Goal: Book appointment/travel/reservation

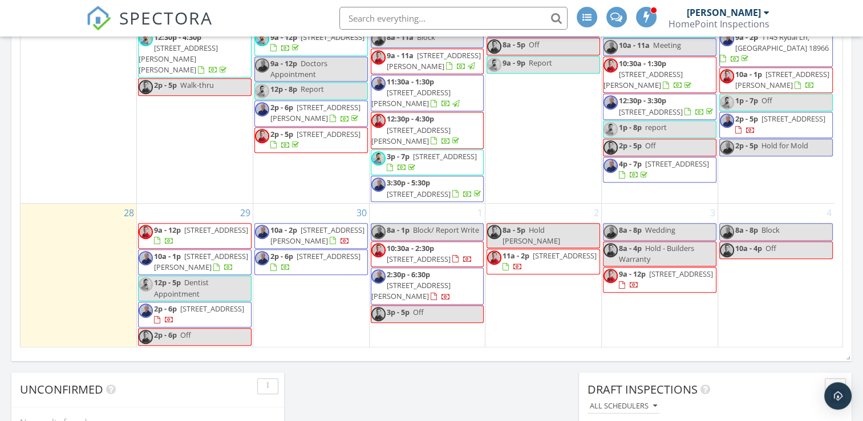
scroll to position [760, 0]
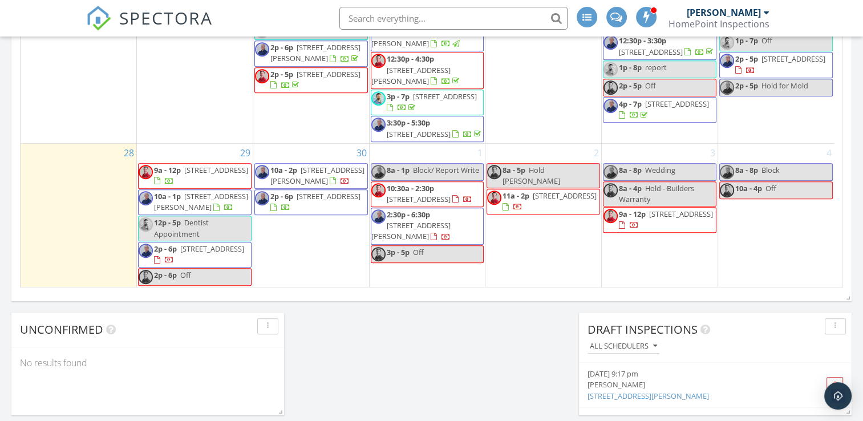
click at [532, 234] on div "2 8a - 5p Hold [PERSON_NAME] 11a - 2p [STREET_ADDRESS]" at bounding box center [543, 215] width 116 height 143
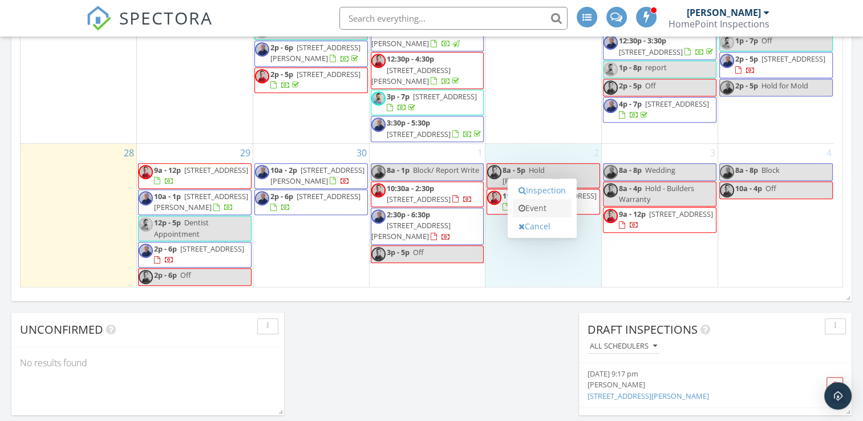
click at [532, 213] on link "Event" at bounding box center [542, 208] width 59 height 18
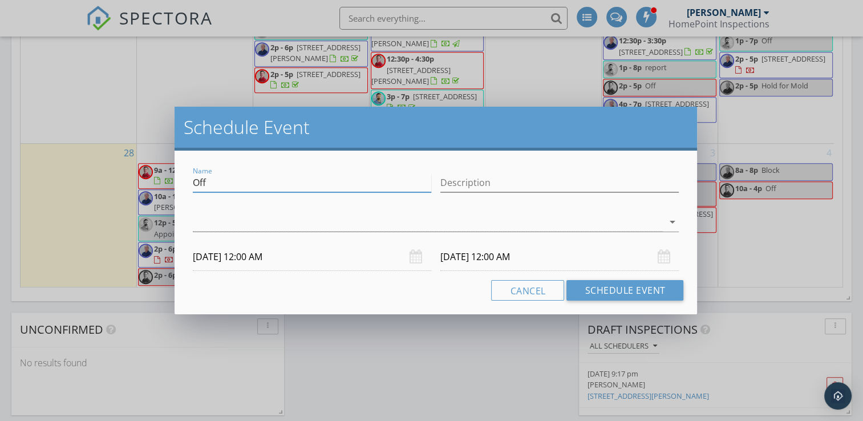
click at [390, 182] on input "Off" at bounding box center [312, 182] width 238 height 19
type input "O"
type input "Hold for [PERSON_NAME]"
click at [486, 222] on div at bounding box center [428, 222] width 471 height 19
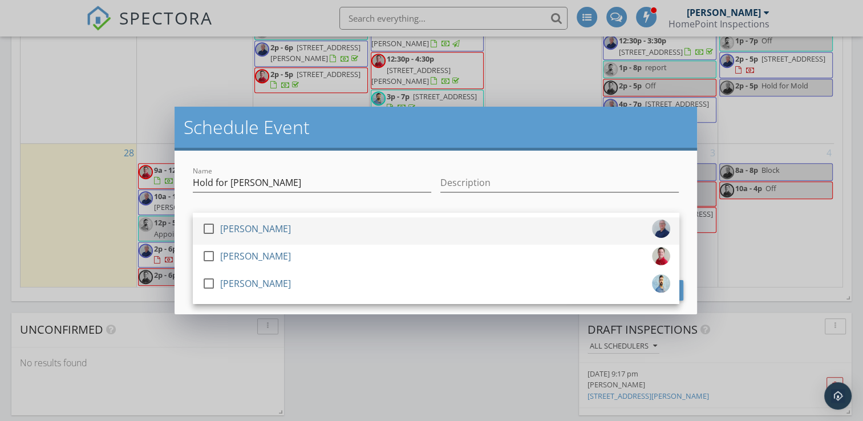
click at [487, 222] on div "check_box_outline_blank [PERSON_NAME]" at bounding box center [436, 231] width 468 height 23
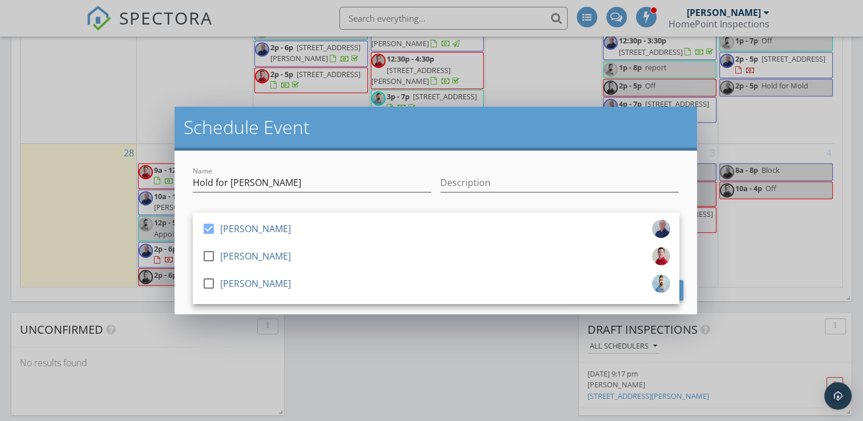
click at [486, 195] on div "Description" at bounding box center [559, 188] width 238 height 30
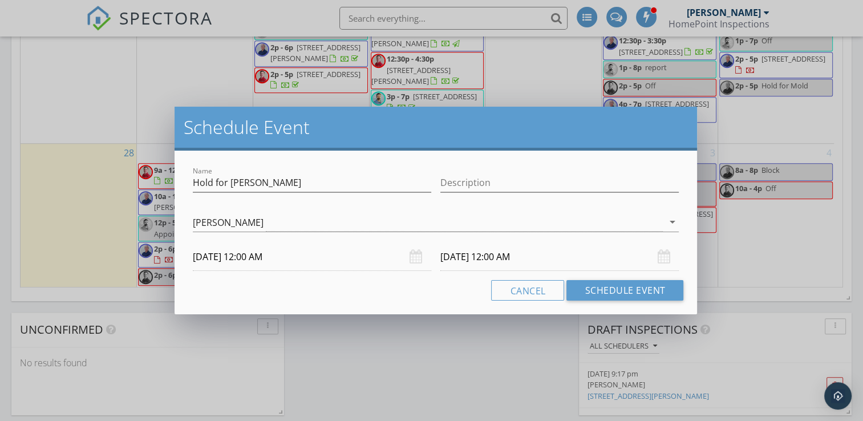
click at [274, 254] on input "[DATE] 12:00 AM" at bounding box center [312, 257] width 238 height 28
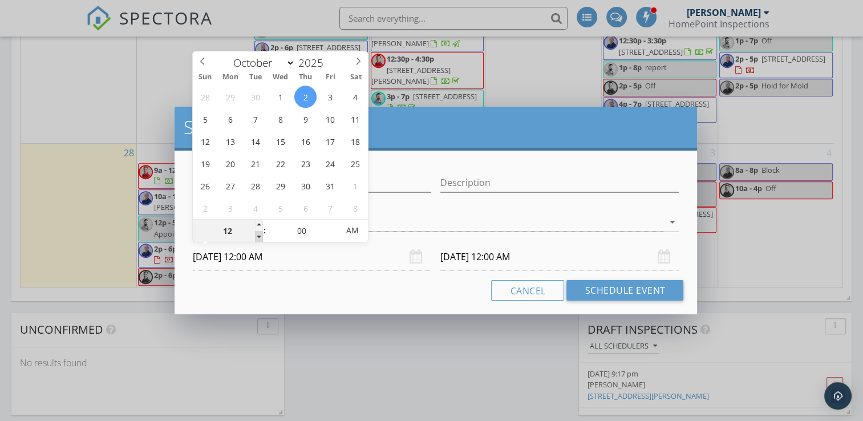
type input "11"
type input "[DATE] 11:00 PM"
click at [261, 236] on span at bounding box center [259, 236] width 8 height 11
type input "[DATE] 11:00 PM"
type input "[DATE] 11:00 AM"
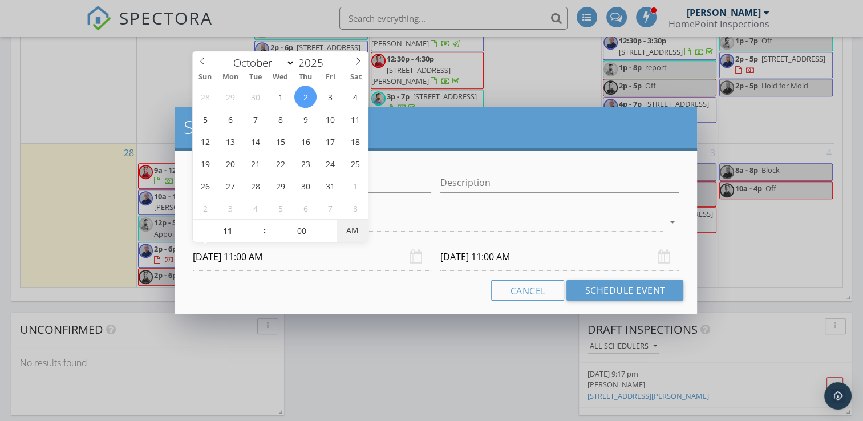
click at [345, 234] on span "AM" at bounding box center [352, 230] width 31 height 23
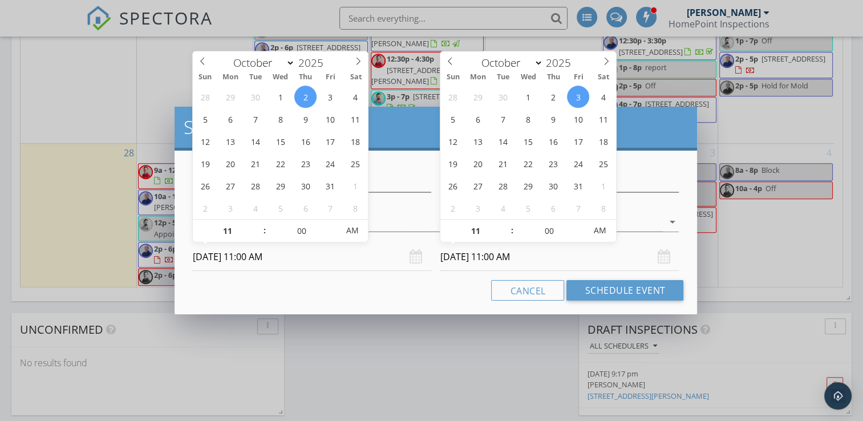
click at [463, 252] on input "[DATE] 11:00 AM" at bounding box center [559, 257] width 238 height 28
type input "[DATE] 11:00 AM"
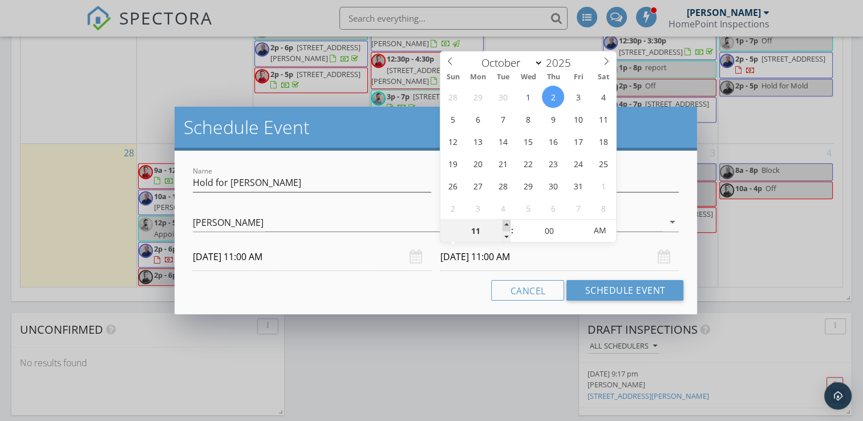
type input "12"
type input "[DATE] 12:00 PM"
click at [507, 222] on span at bounding box center [507, 225] width 8 height 11
type input "01"
type input "[DATE] 1:00 PM"
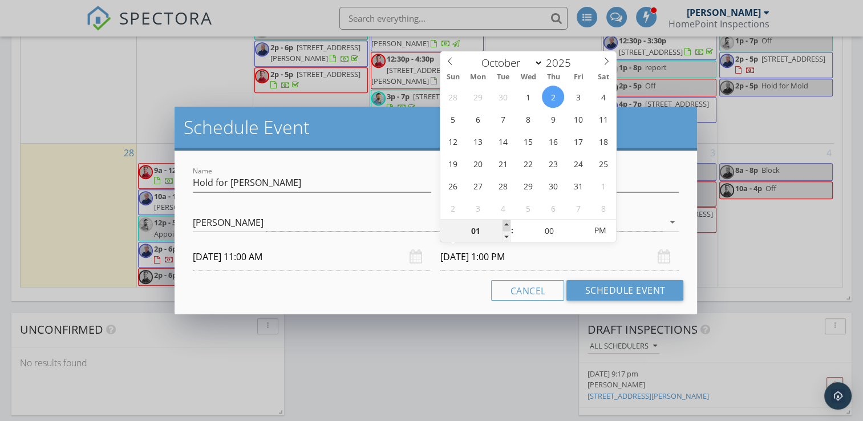
click at [507, 222] on span at bounding box center [507, 225] width 8 height 11
type input "02"
type input "[DATE] 2:00 PM"
click at [507, 222] on span at bounding box center [507, 225] width 8 height 11
type input "03"
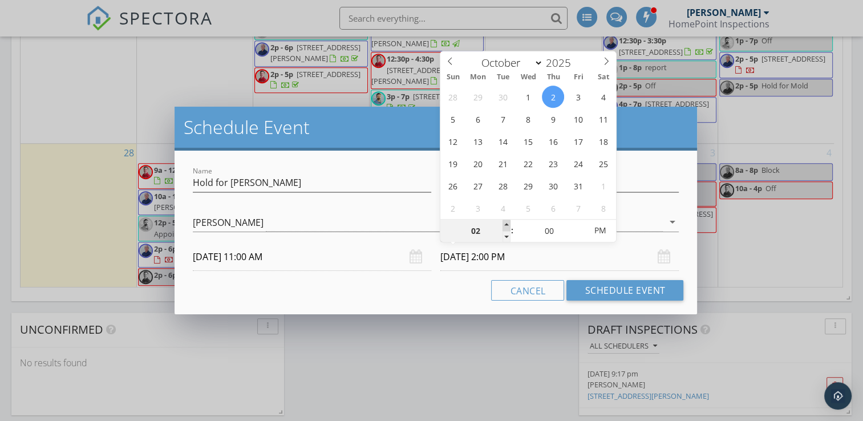
type input "[DATE] 3:00 PM"
click at [507, 222] on span at bounding box center [507, 225] width 8 height 11
click at [588, 291] on button "Schedule Event" at bounding box center [624, 290] width 117 height 21
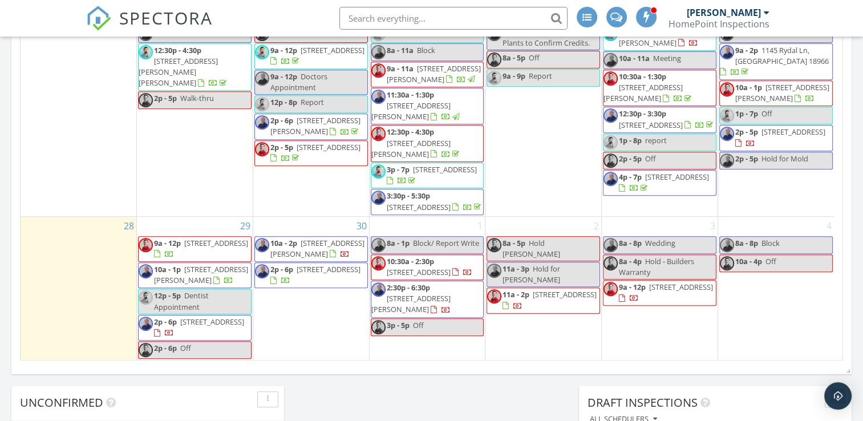
scroll to position [685, 0]
